Goal: Information Seeking & Learning: Learn about a topic

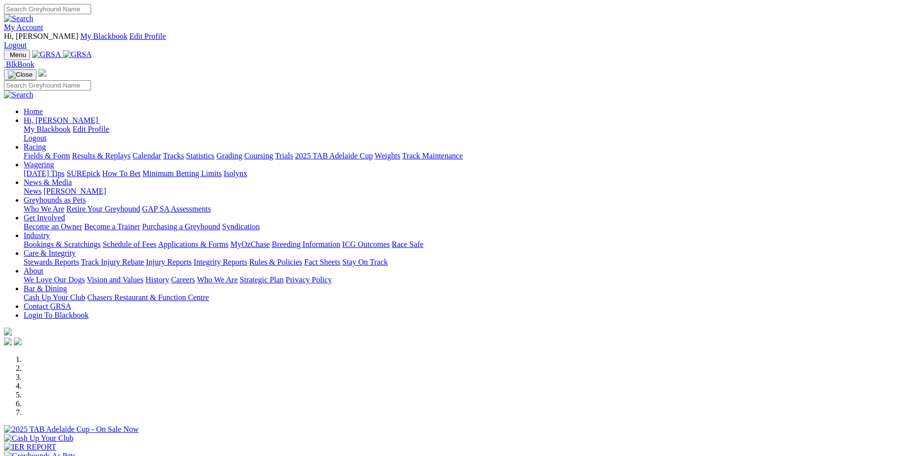
click option "[GEOGRAPHIC_DATA]" at bounding box center [0, 0] width 0 height 0
select select "[GEOGRAPHIC_DATA]"
click option "[GEOGRAPHIC_DATA]" at bounding box center [0, 0] width 0 height 0
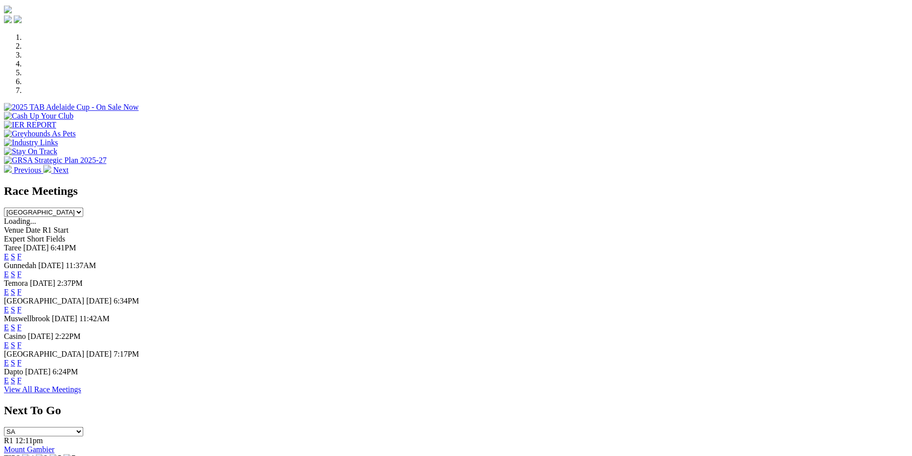
scroll to position [440, 0]
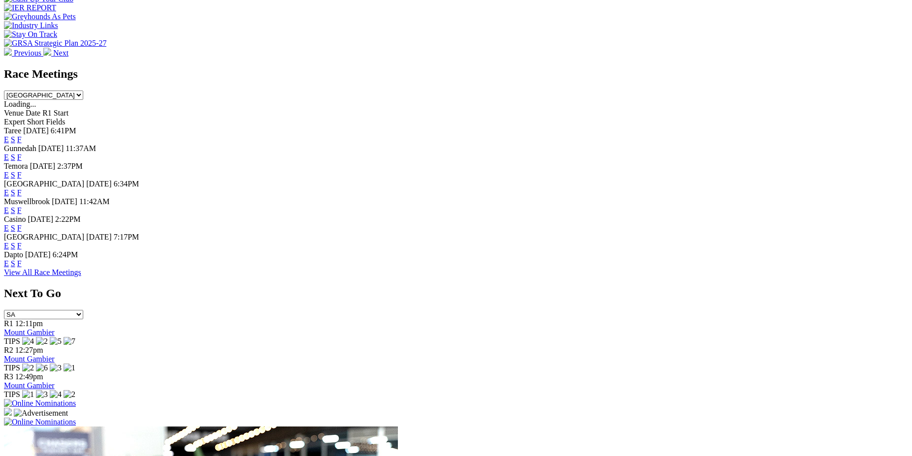
click at [81, 277] on link "View All Race Meetings" at bounding box center [42, 272] width 77 height 8
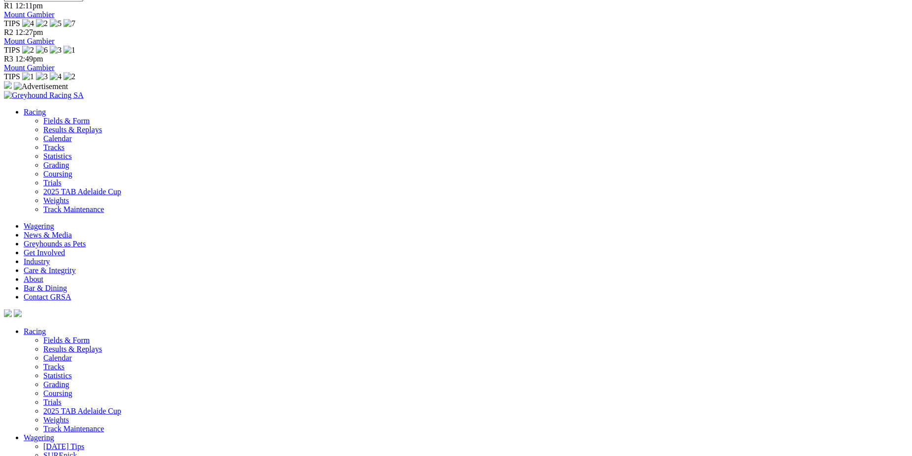
scroll to position [829, 0]
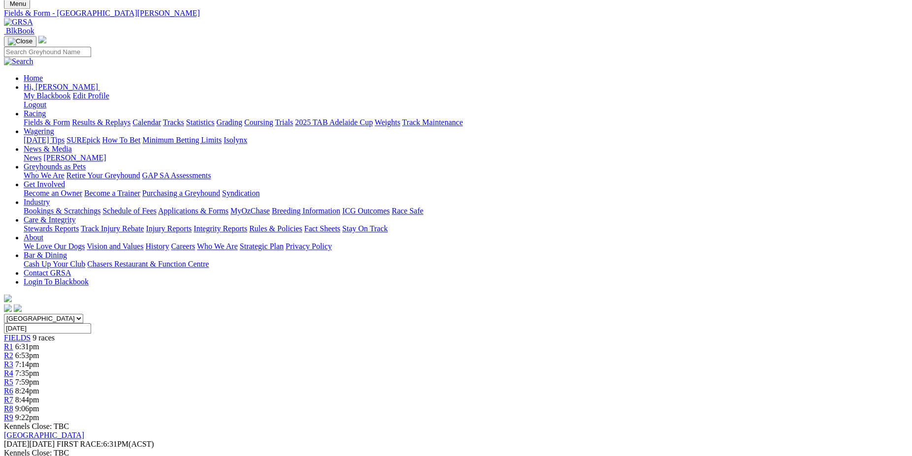
scroll to position [75, 0]
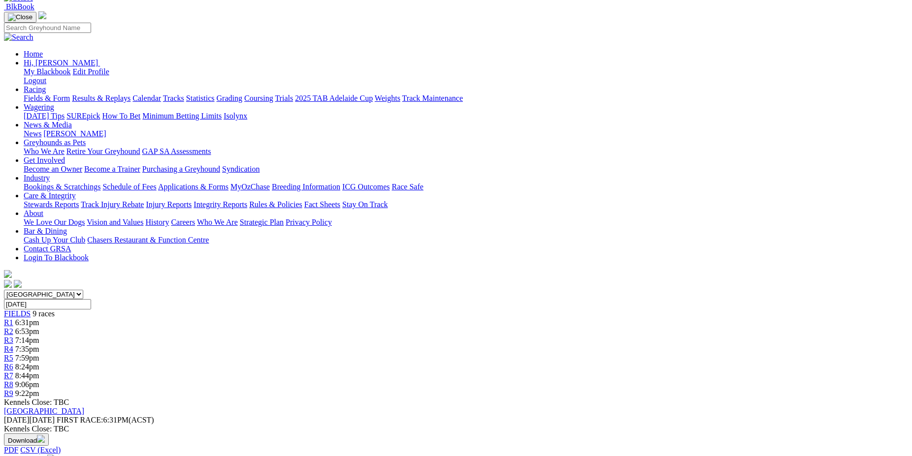
click at [55, 456] on link "Print Meeting" at bounding box center [29, 460] width 51 height 8
